Goal: Task Accomplishment & Management: Manage account settings

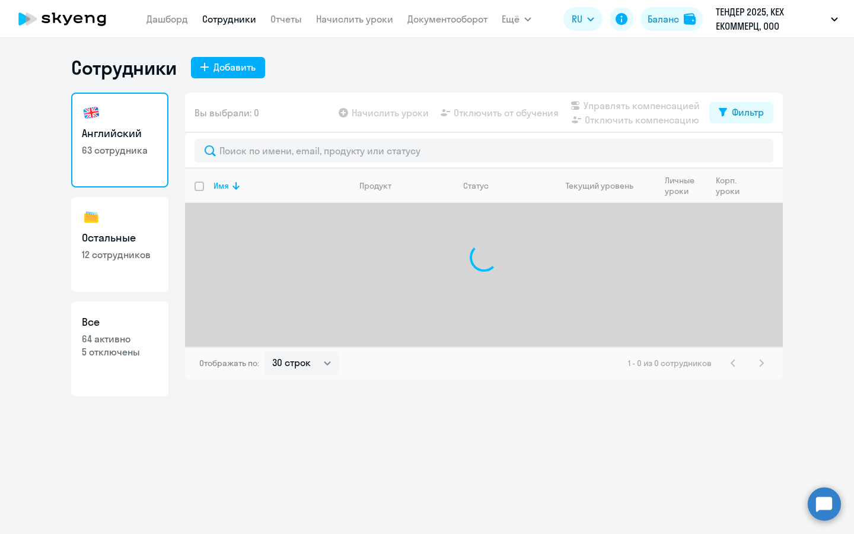
select select "30"
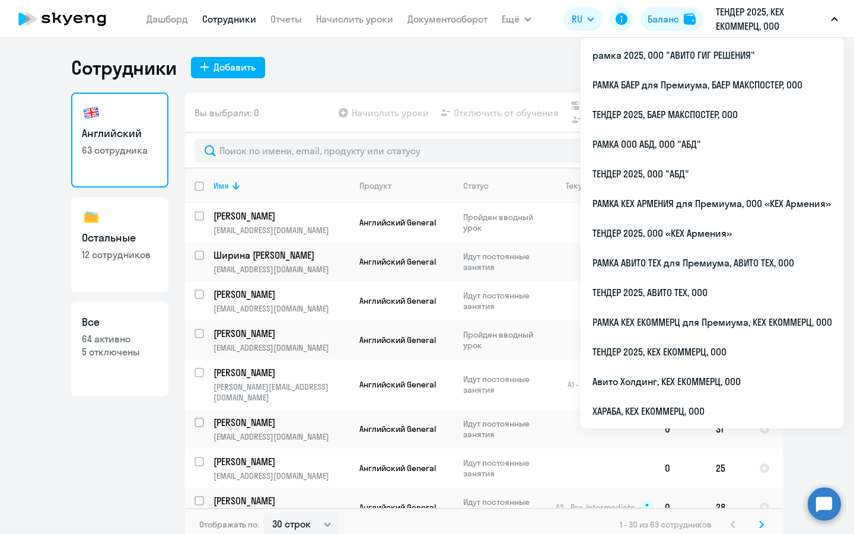
click at [732, 30] on p "ТЕНДЕР 2025, КЕХ ЕКОММЕРЦ, ООО" at bounding box center [771, 19] width 110 height 28
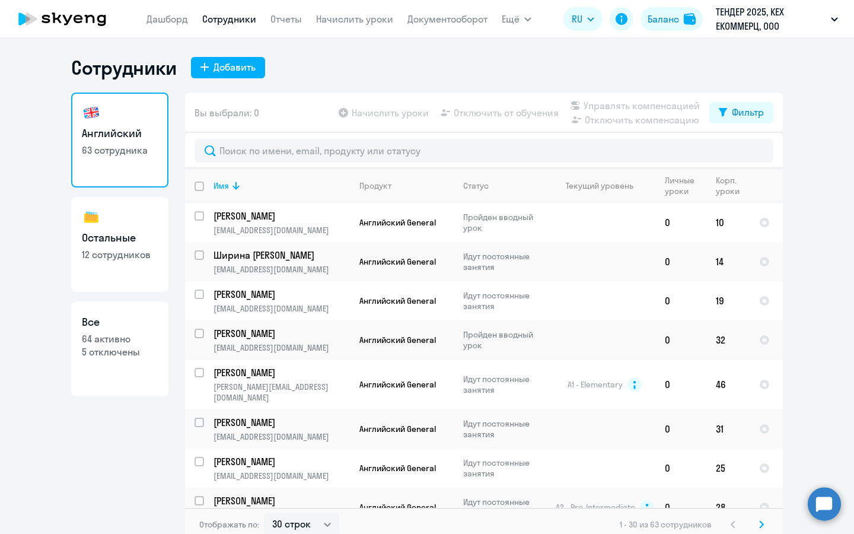
click at [732, 30] on p "ТЕНДЕР 2025, КЕХ ЕКОММЕРЦ, ООО" at bounding box center [771, 19] width 110 height 28
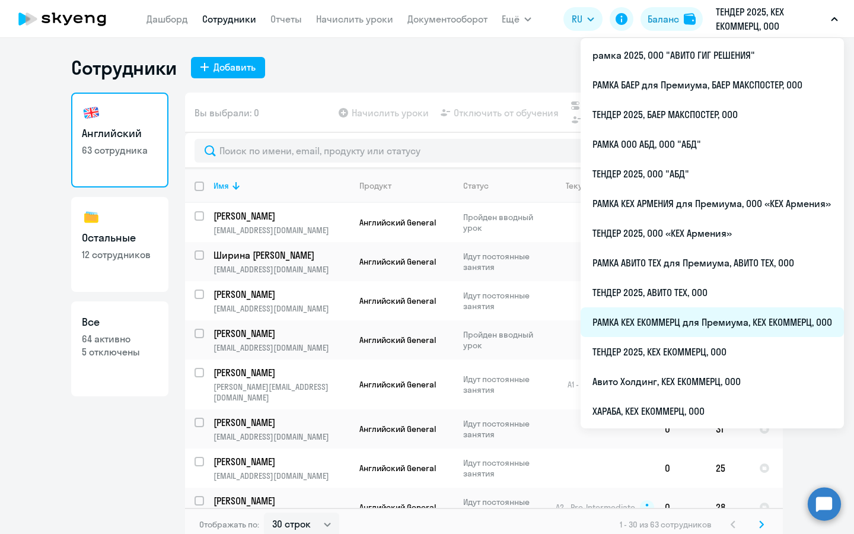
click at [676, 323] on li "РАМКА КЕХ ЕКОММЕРЦ для Премиума, КЕХ ЕКОММЕРЦ, ООО" at bounding box center [712, 322] width 263 height 30
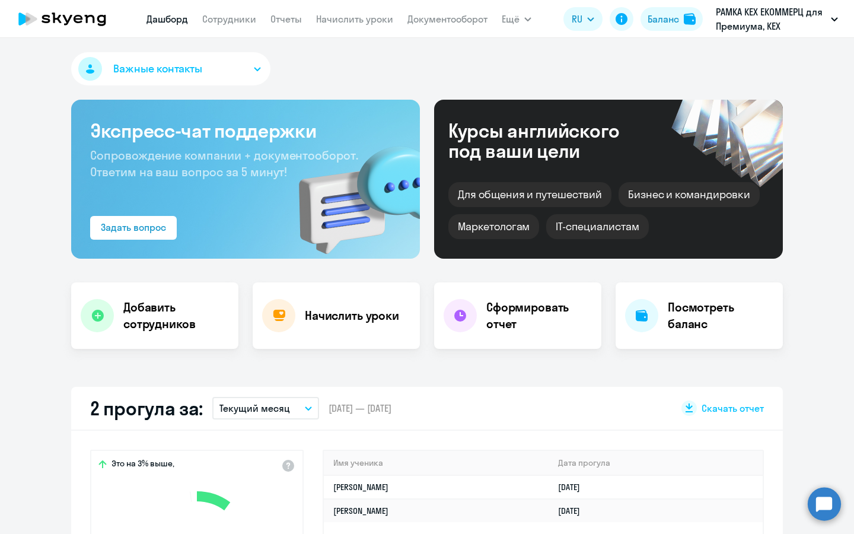
select select "30"
click at [163, 299] on h4 "Добавить сотрудников" at bounding box center [176, 315] width 106 height 33
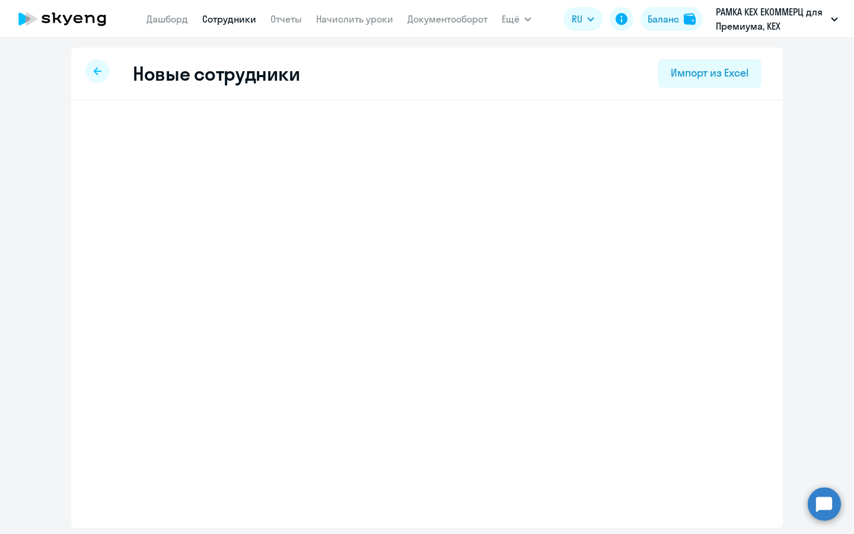
select select "english_adult_not_native_speaker_premium"
select select "3"
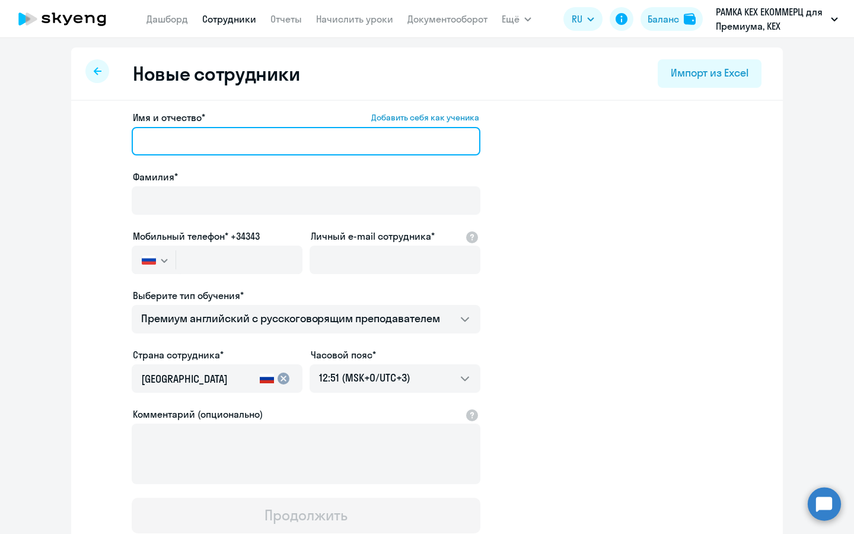
click at [320, 135] on input "Имя и отчество* Добавить себя как ученика" at bounding box center [306, 141] width 349 height 28
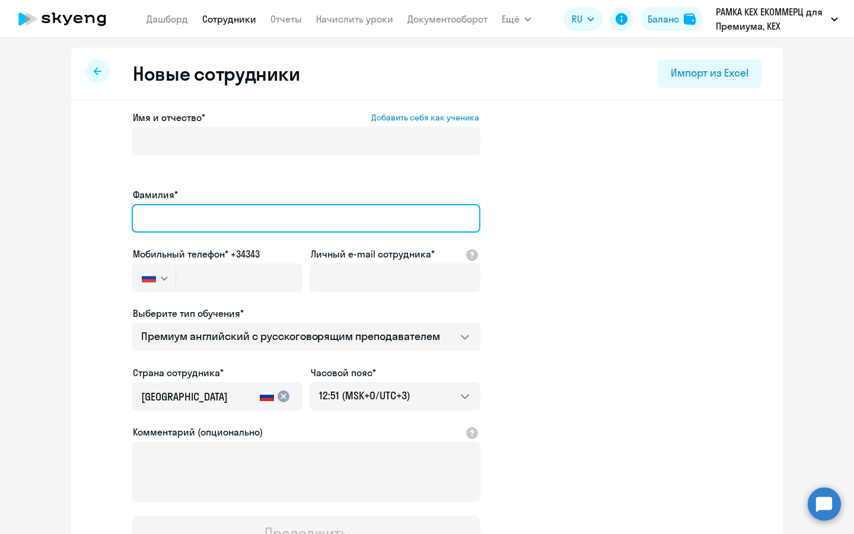
click at [386, 204] on input "Фамилия*" at bounding box center [306, 218] width 349 height 28
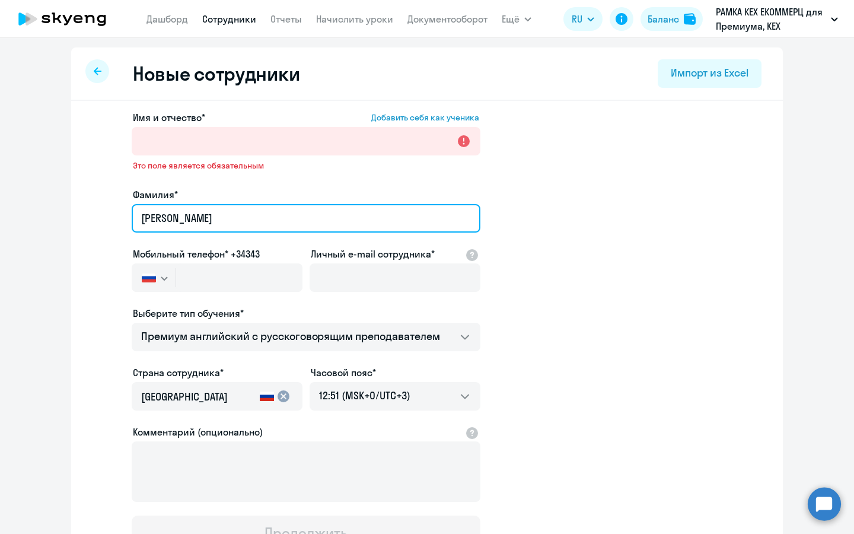
type input "[PERSON_NAME]"
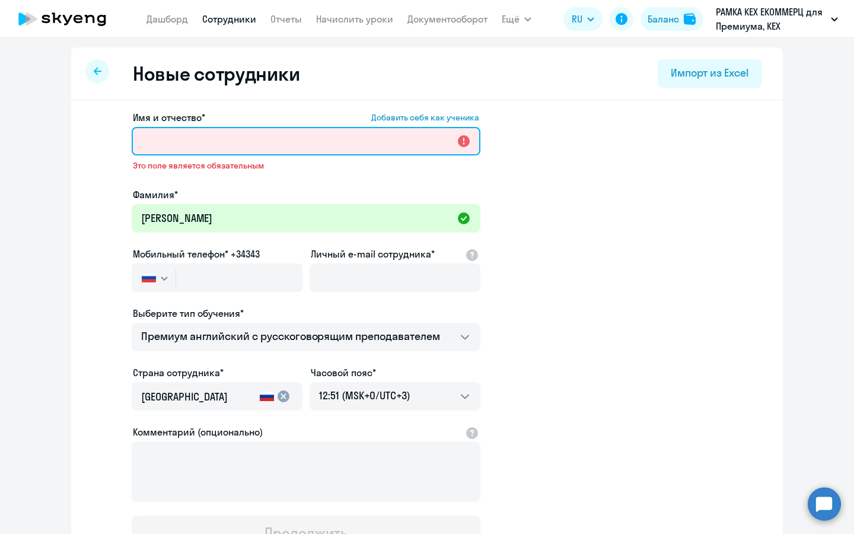
click at [341, 146] on input "Имя и отчество* Добавить себя как ученика" at bounding box center [306, 141] width 349 height 28
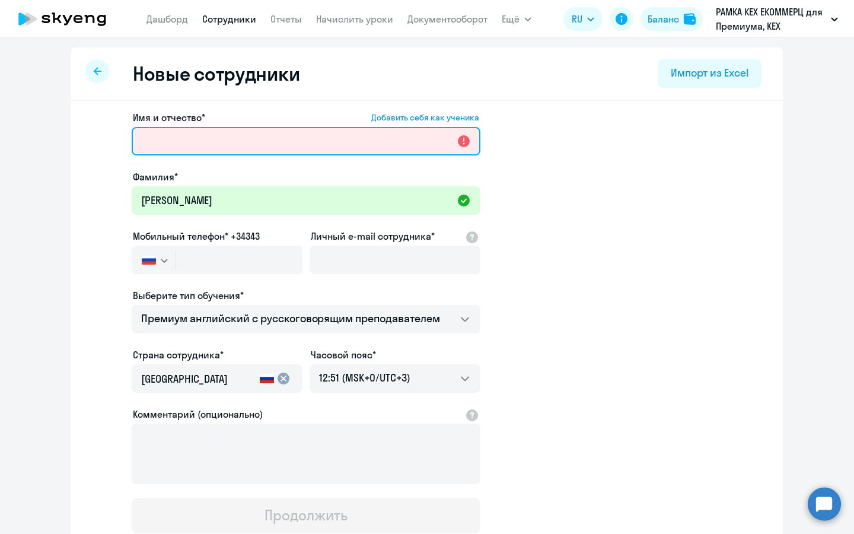
type input "[PERSON_NAME]"
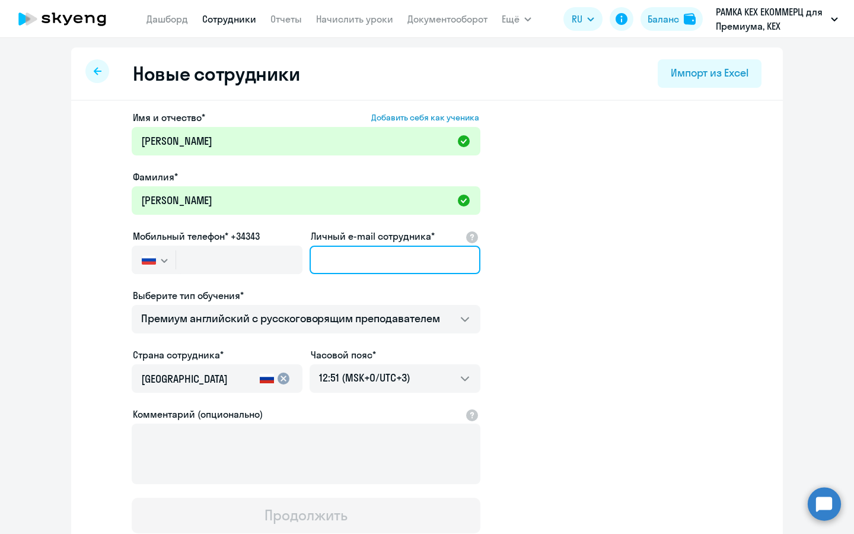
click at [382, 252] on input "Личный e-mail сотрудника*" at bounding box center [395, 260] width 171 height 28
paste input "79775449320"
type input "79775449320"
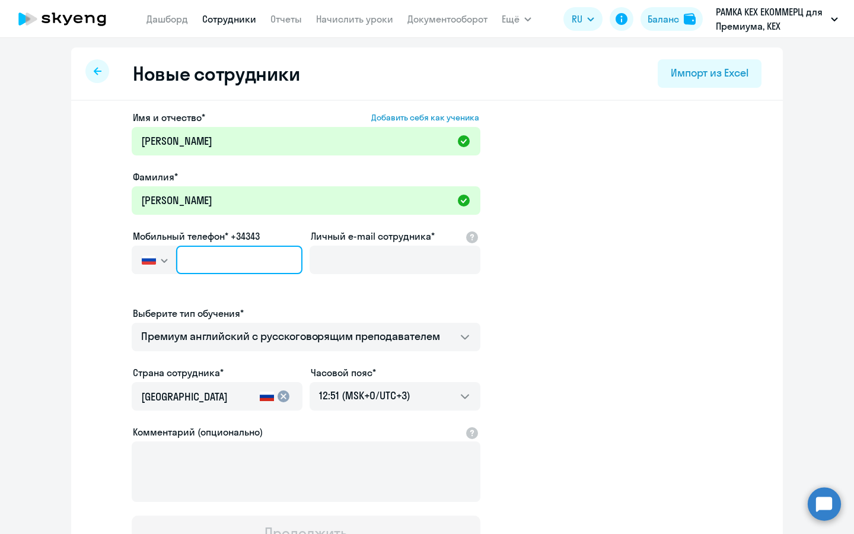
click at [259, 255] on input "text" at bounding box center [239, 260] width 126 height 28
paste input "[PHONE_NUMBER]"
type input "[PHONE_NUMBER]"
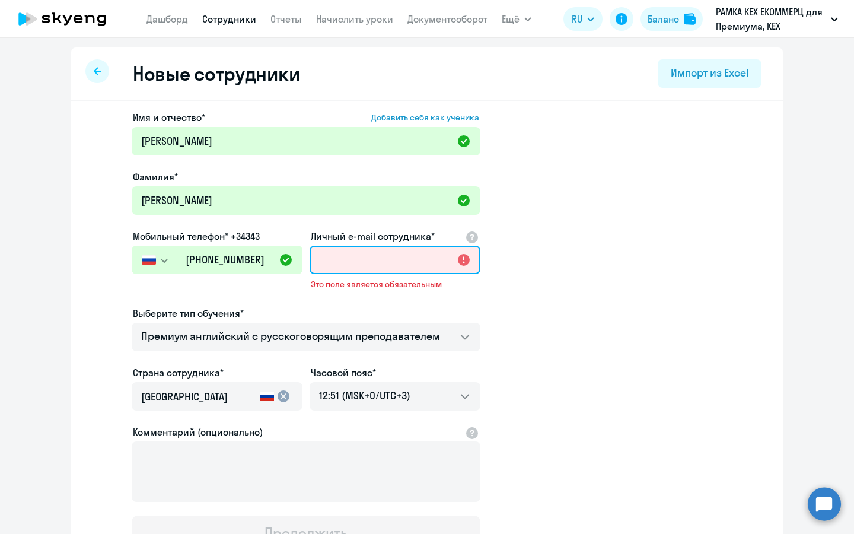
click at [427, 255] on input "Личный e-mail сотрудника*" at bounding box center [395, 260] width 171 height 28
paste input "[PERSON_NAME][EMAIL_ADDRESS][DOMAIN_NAME]"
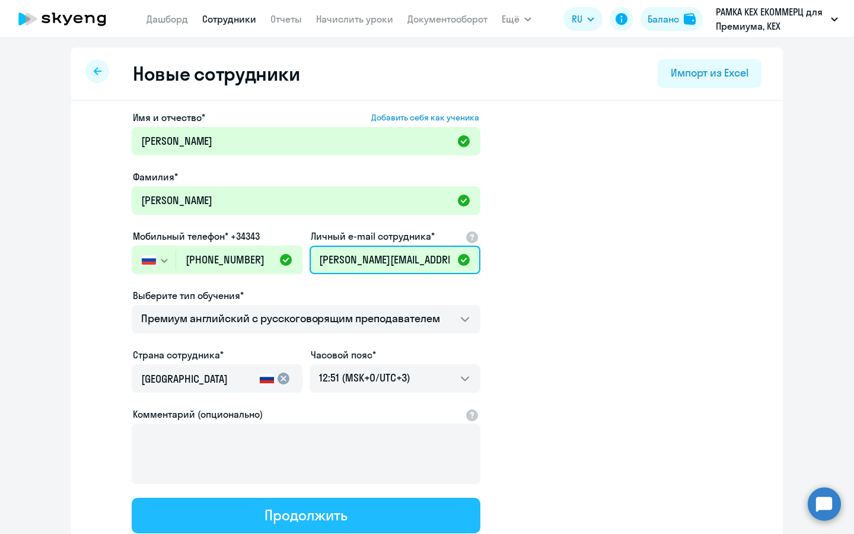
type input "[PERSON_NAME][EMAIL_ADDRESS][DOMAIN_NAME]"
click at [364, 512] on button "Продолжить" at bounding box center [306, 516] width 349 height 36
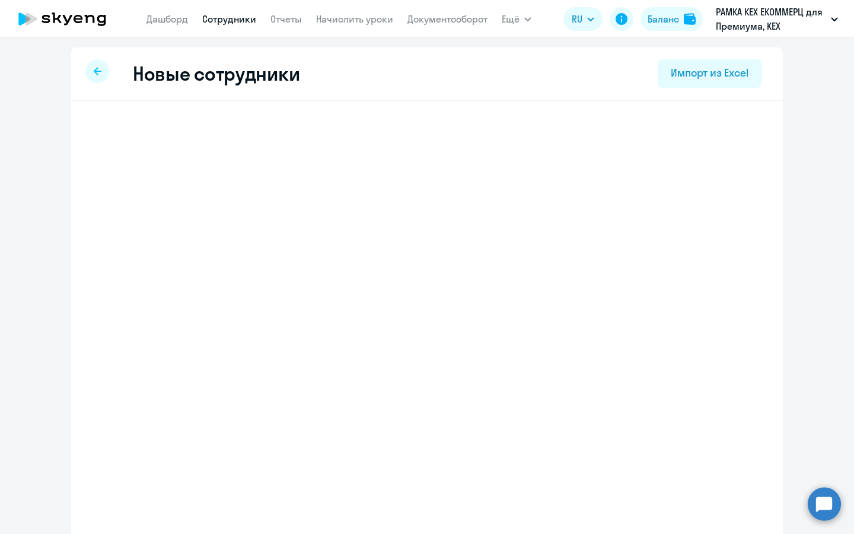
select select "english_adult_not_native_speaker_premium"
select select "3"
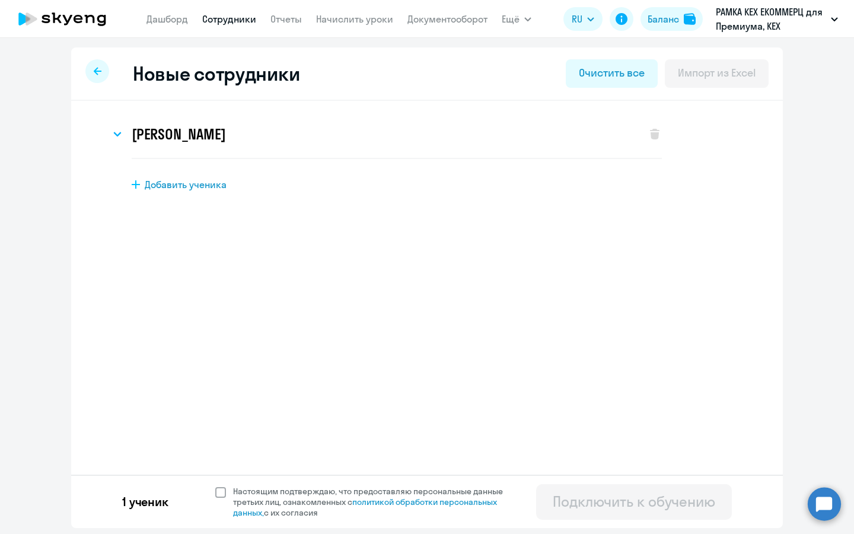
click at [287, 487] on span "Настоящим подтверждаю, что предоставляю персональные данные третьих лиц, ознако…" at bounding box center [375, 502] width 284 height 32
click at [215, 486] on input "Настоящим подтверждаю, что предоставляю персональные данные третьих лиц, ознако…" at bounding box center [215, 485] width 1 height 1
checkbox input "true"
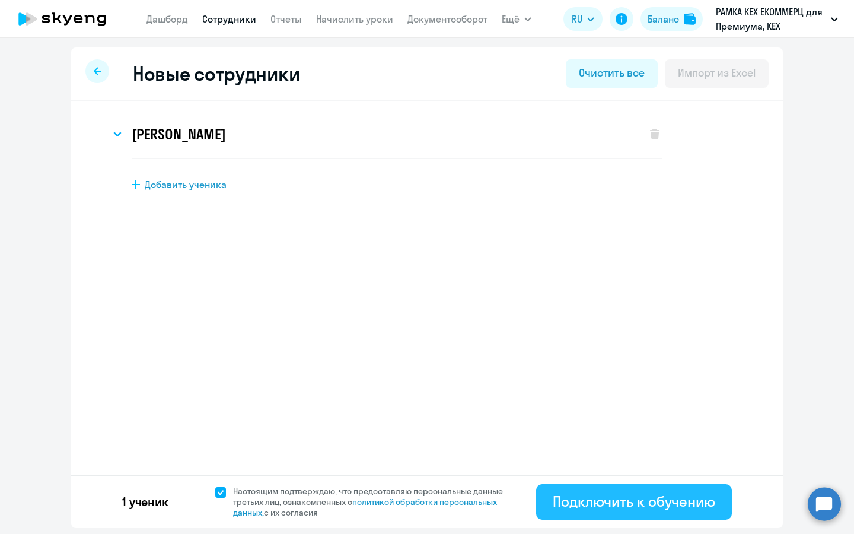
click at [603, 500] on div "Подключить к обучению" at bounding box center [634, 501] width 163 height 19
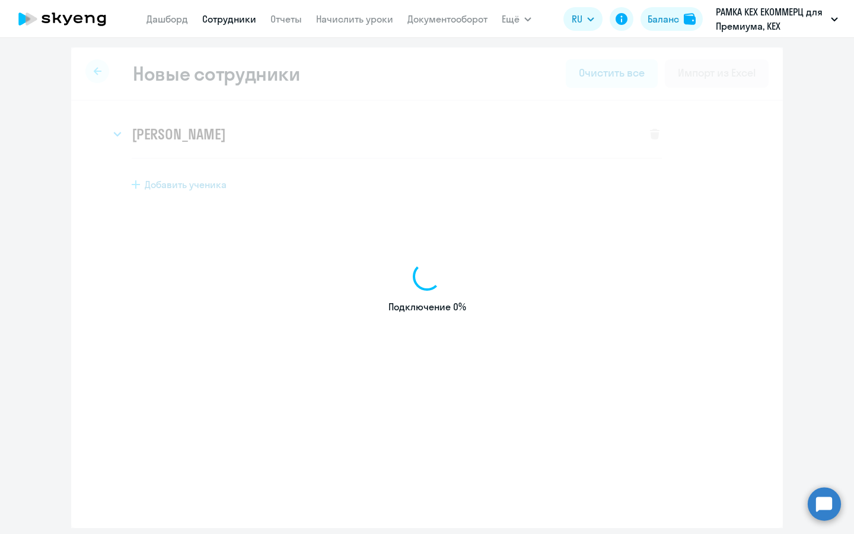
select select "english_adult_not_native_speaker_premium"
select select "3"
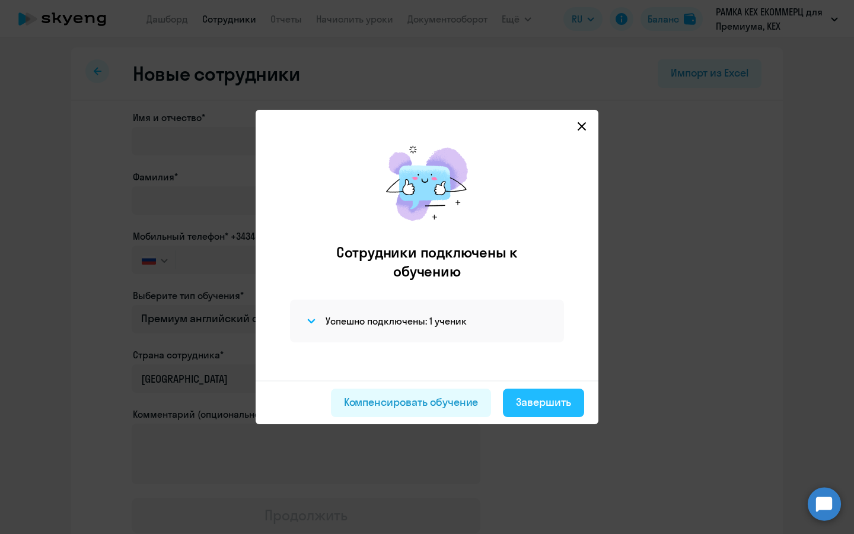
click at [566, 406] on div "Завершить" at bounding box center [543, 402] width 55 height 15
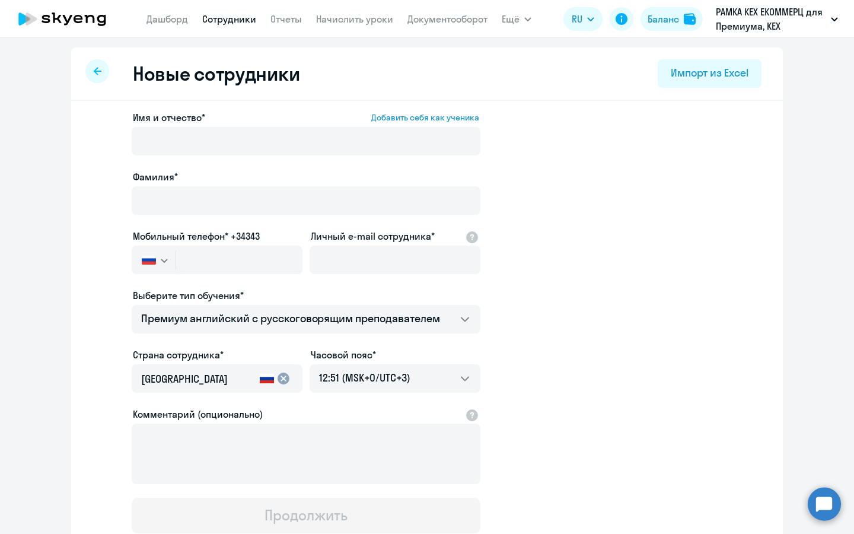
select select "30"
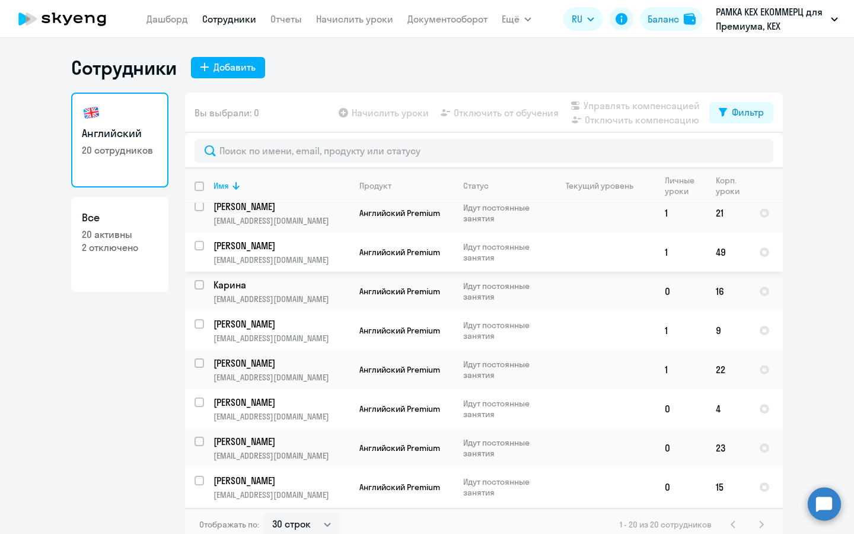
scroll to position [470, 0]
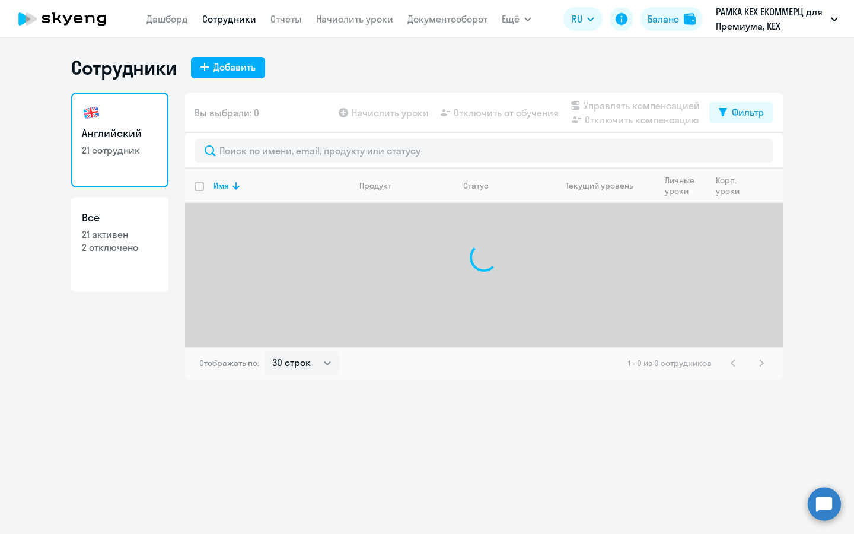
select select "30"
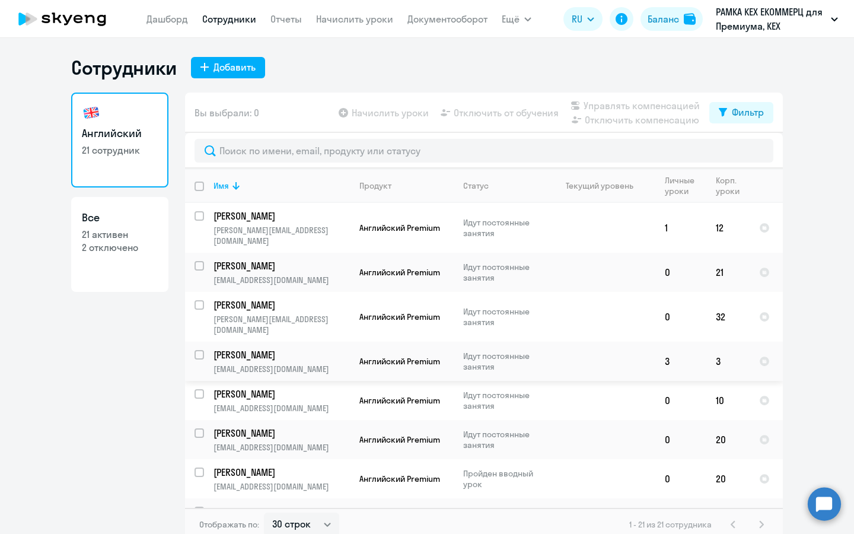
scroll to position [511, 0]
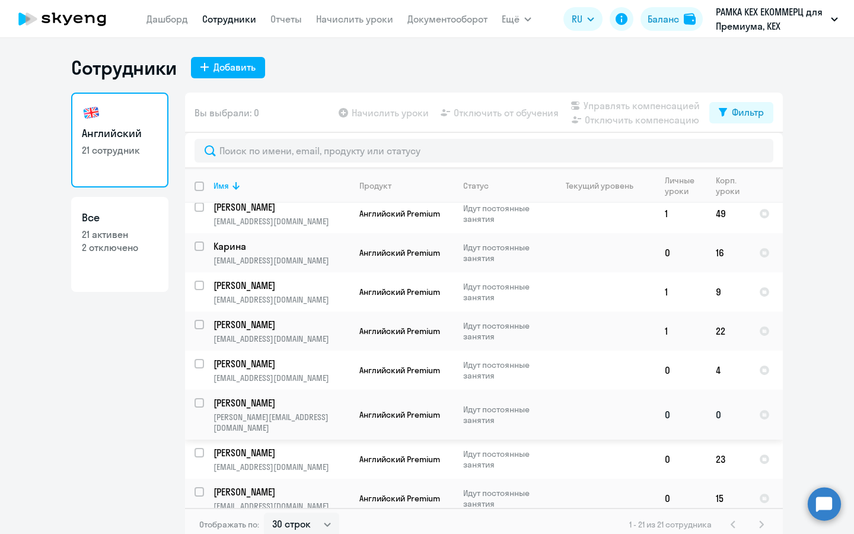
click at [385, 390] on td "Английский Premium" at bounding box center [402, 415] width 104 height 50
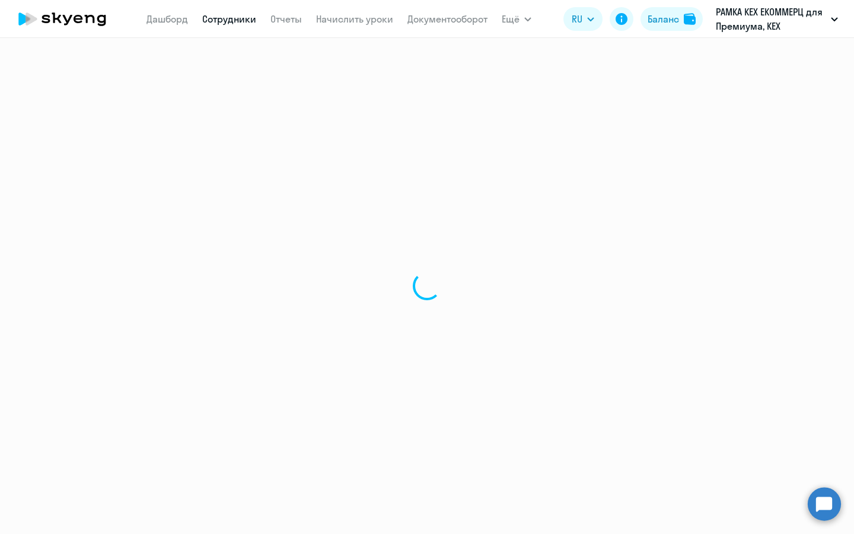
select select "english"
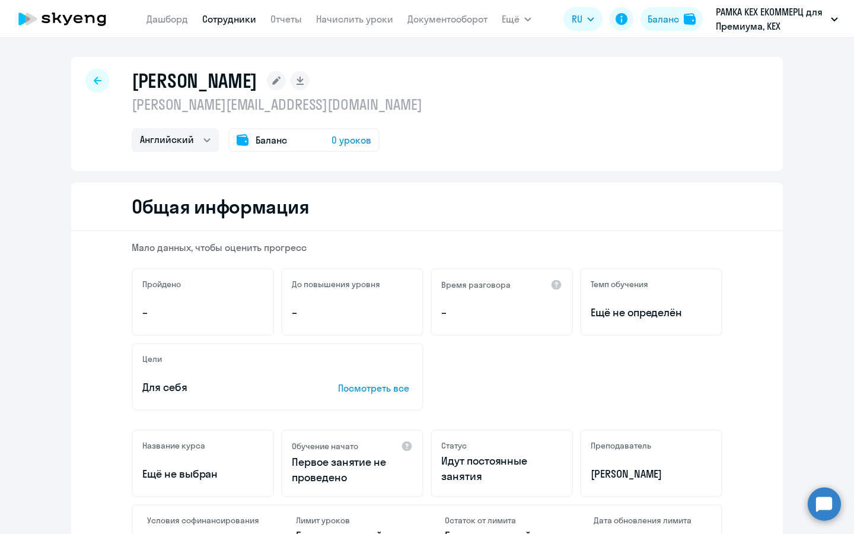
click at [352, 142] on span "0 уроков" at bounding box center [352, 140] width 40 height 14
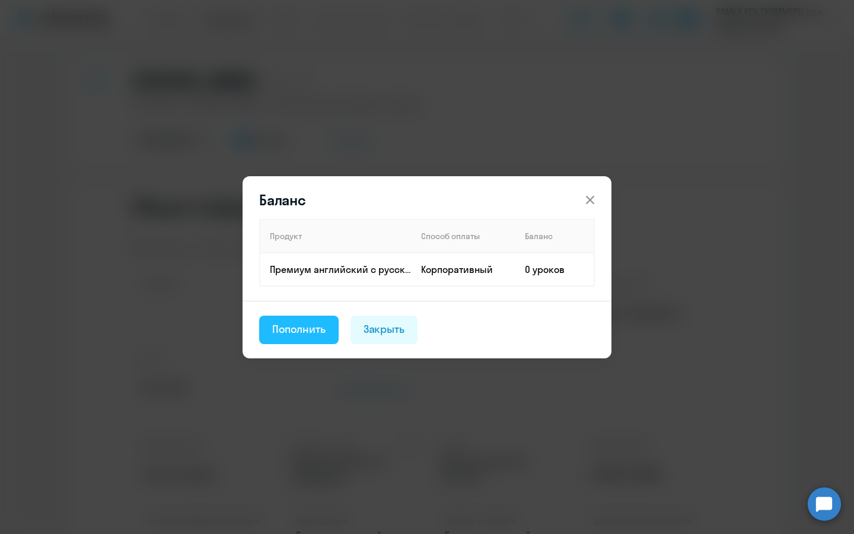
click at [297, 319] on button "Пополнить" at bounding box center [299, 330] width 80 height 28
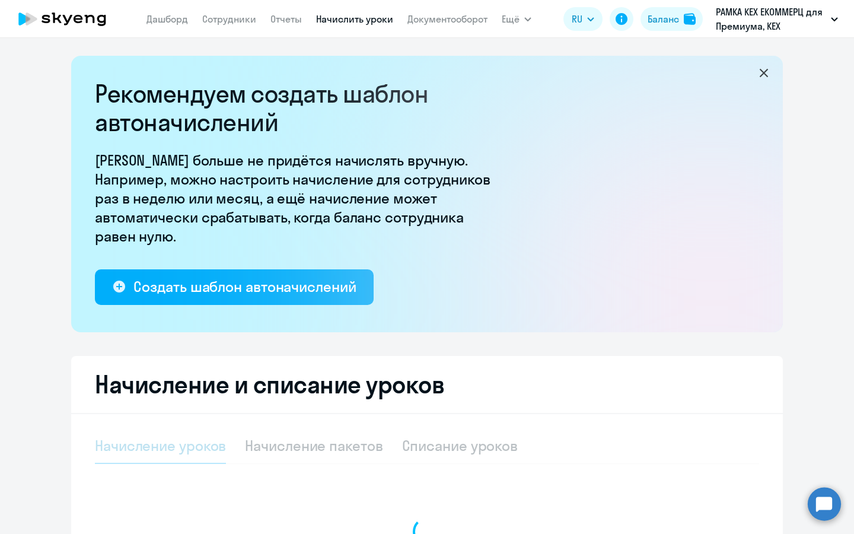
select select "10"
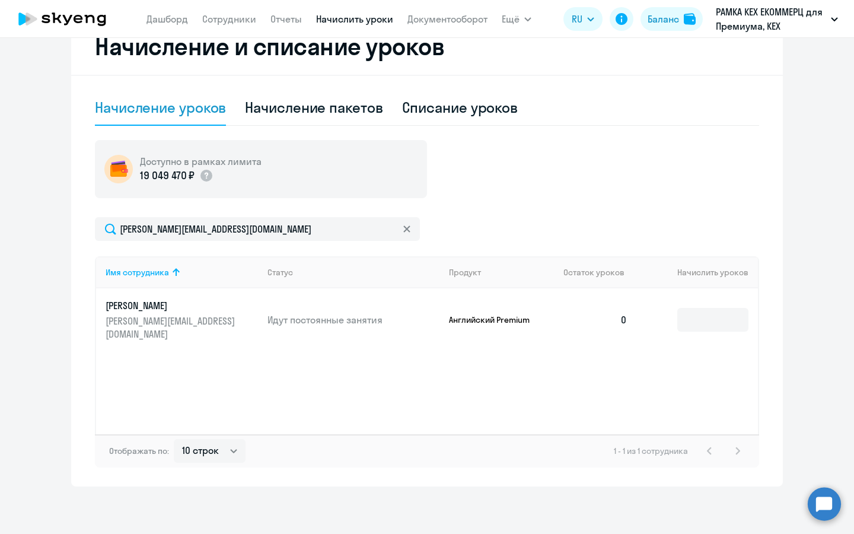
scroll to position [338, 0]
click at [723, 322] on input at bounding box center [713, 320] width 71 height 24
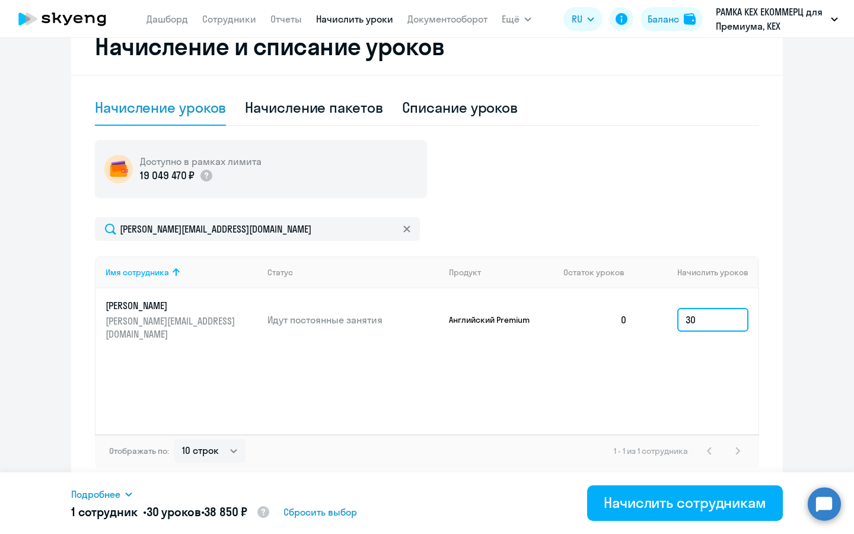
type input "3"
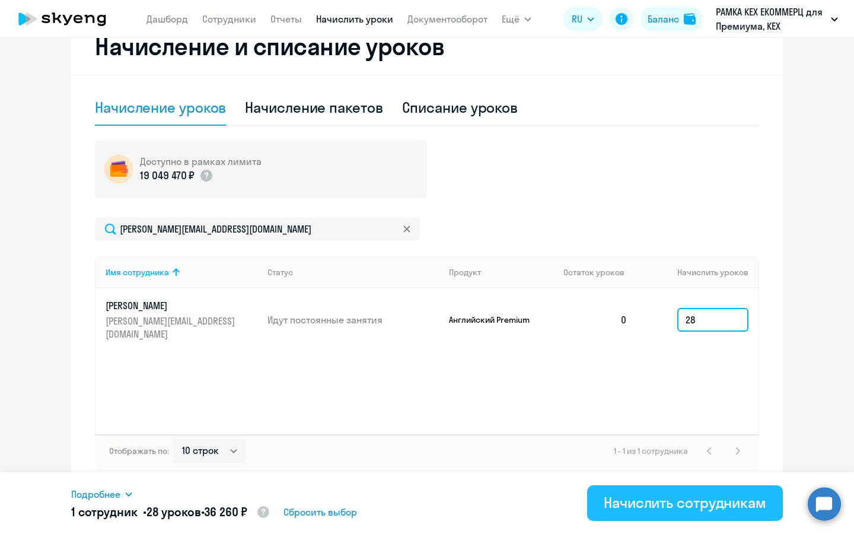
type input "28"
click at [685, 494] on div "Начислить сотрудникам" at bounding box center [685, 502] width 163 height 19
